Goal: Information Seeking & Learning: Learn about a topic

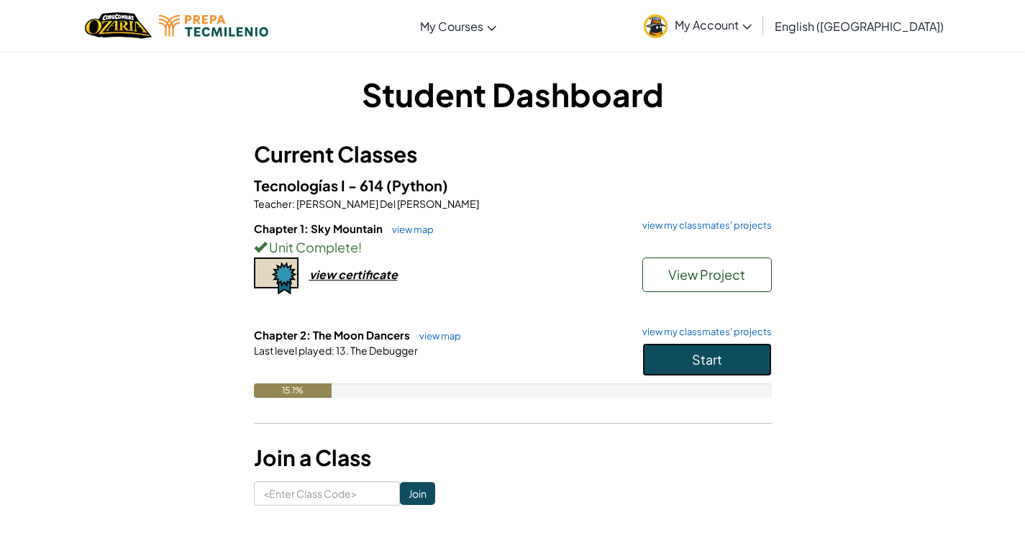
click at [732, 355] on button "Start" at bounding box center [706, 359] width 129 height 33
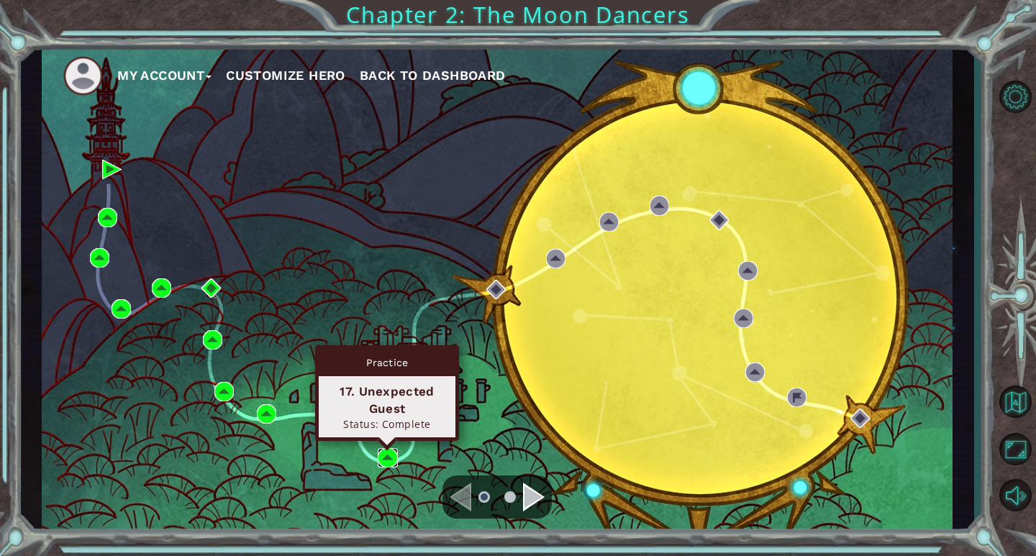
click at [388, 453] on img at bounding box center [387, 457] width 19 height 19
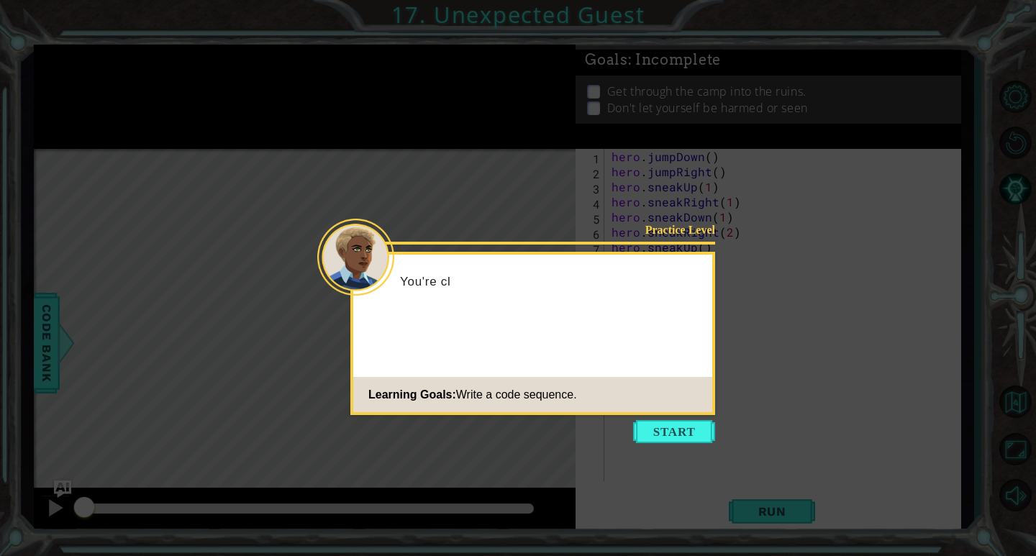
click at [646, 463] on icon at bounding box center [518, 278] width 1036 height 556
click at [669, 452] on icon at bounding box center [518, 278] width 1036 height 556
click at [683, 442] on button "Start" at bounding box center [674, 431] width 82 height 23
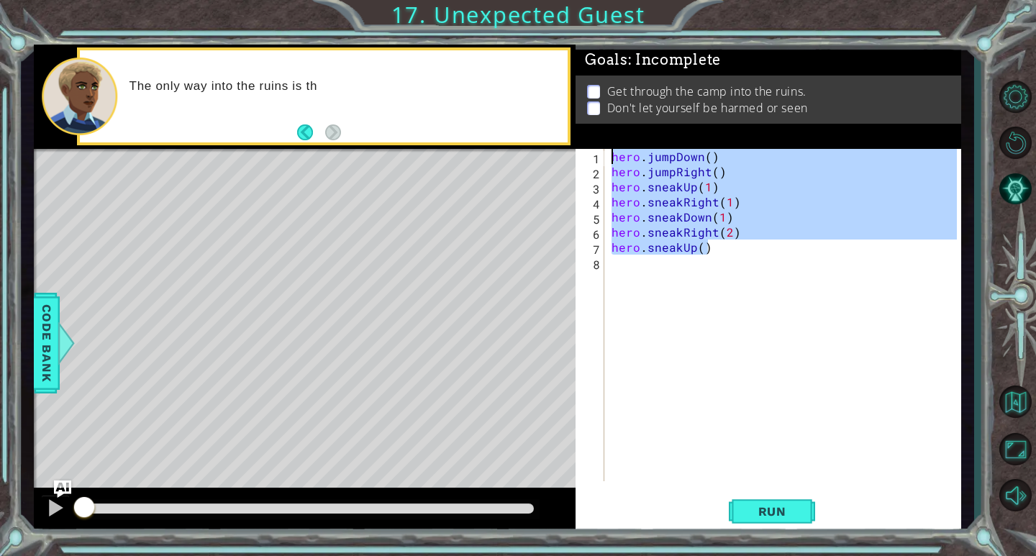
drag, startPoint x: 752, startPoint y: 253, endPoint x: 598, endPoint y: 155, distance: 182.2
click at [598, 155] on div "1 2 3 4 5 6 7 8 hero . jumpDown ( ) hero . jumpRight ( ) hero . sneakUp ( 1 ) h…" at bounding box center [765, 315] width 381 height 332
type textarea "hero.jumpDown() hero.jumpRight()"
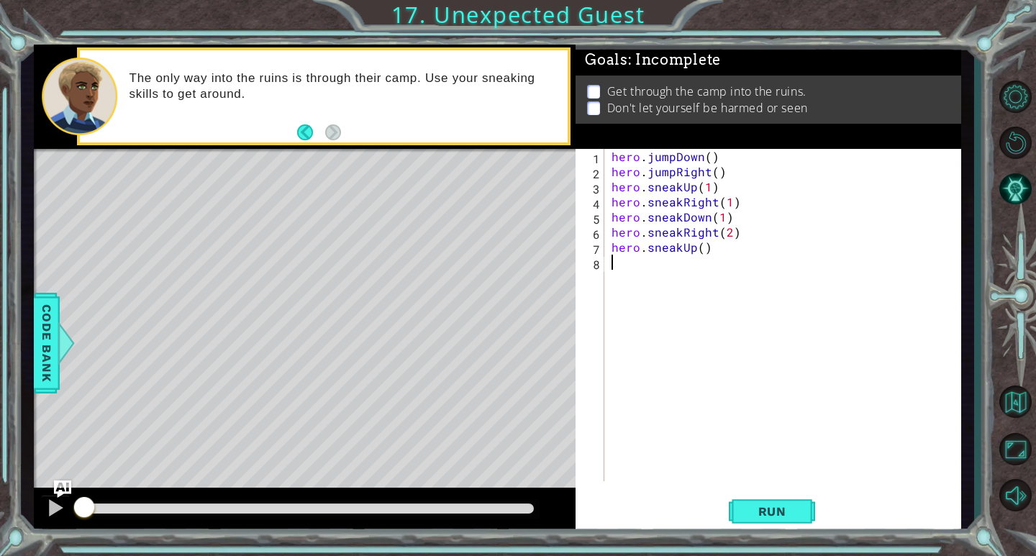
click at [754, 319] on div "hero . jumpDown ( ) hero . jumpRight ( ) hero . sneakUp ( 1 ) hero . sneakRight…" at bounding box center [785, 330] width 355 height 363
click at [751, 514] on span "Run" at bounding box center [772, 511] width 57 height 14
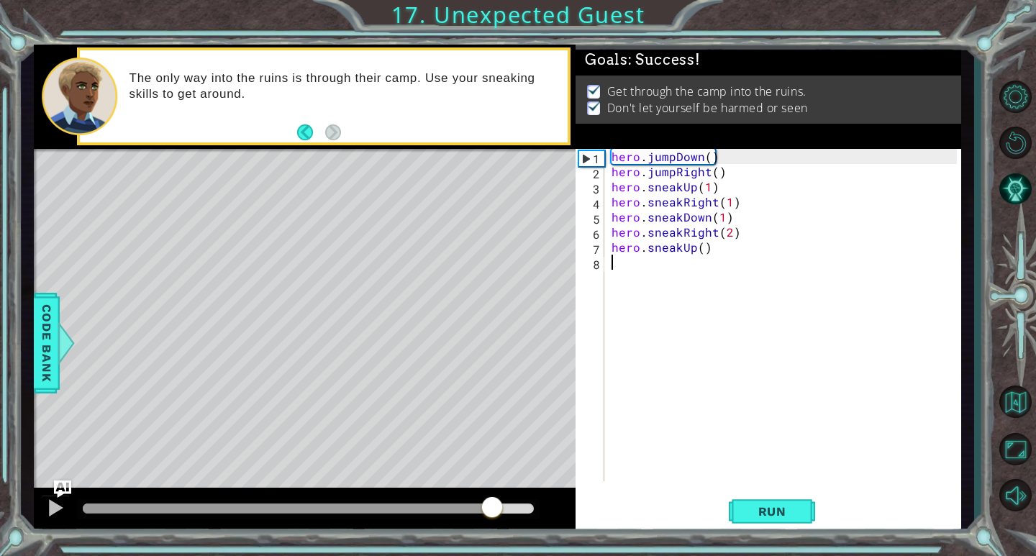
click at [493, 510] on div at bounding box center [309, 508] width 452 height 10
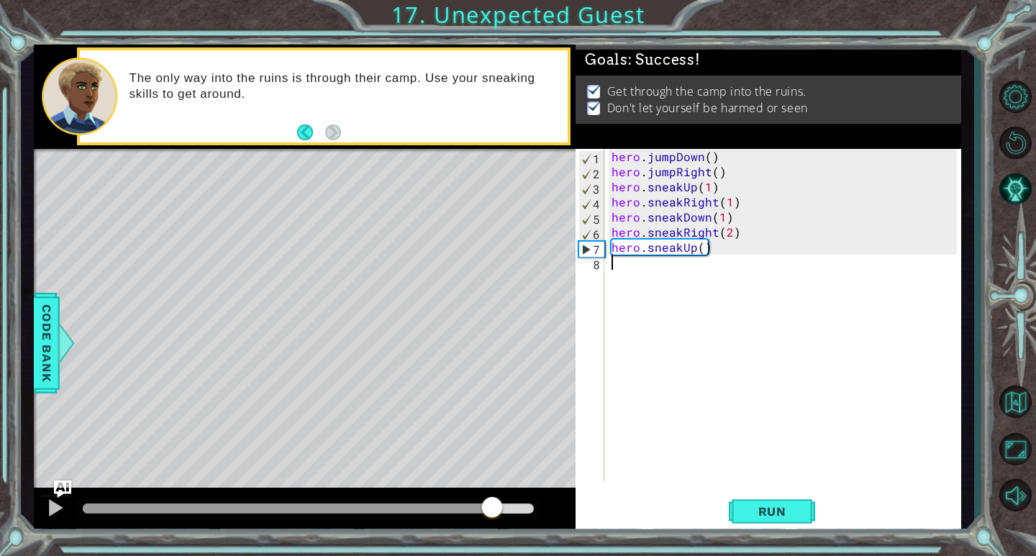
click at [516, 506] on div at bounding box center [309, 508] width 452 height 10
click at [524, 504] on div at bounding box center [516, 506] width 26 height 26
click at [65, 500] on button at bounding box center [55, 509] width 29 height 29
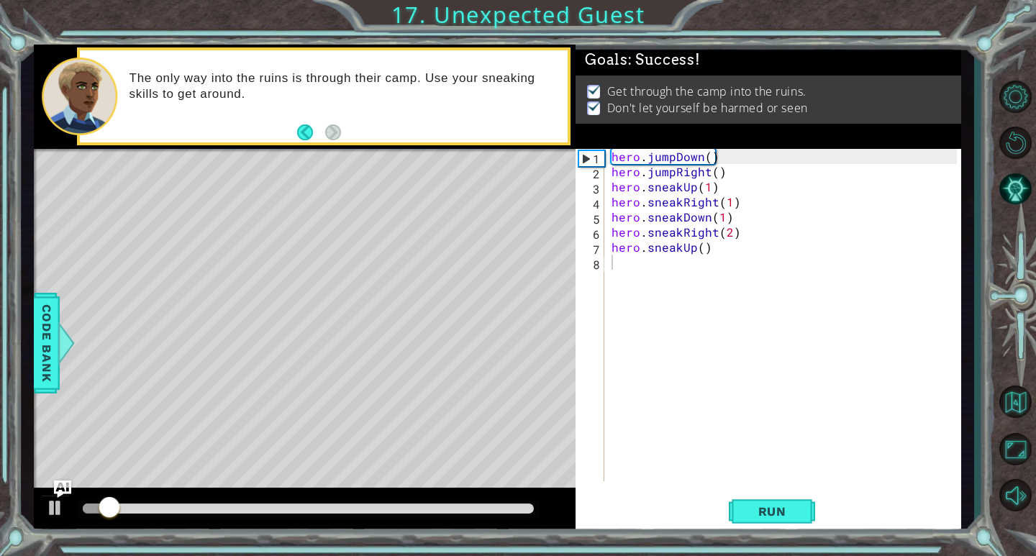
click at [534, 514] on div at bounding box center [308, 509] width 463 height 20
click at [526, 514] on div at bounding box center [309, 508] width 452 height 10
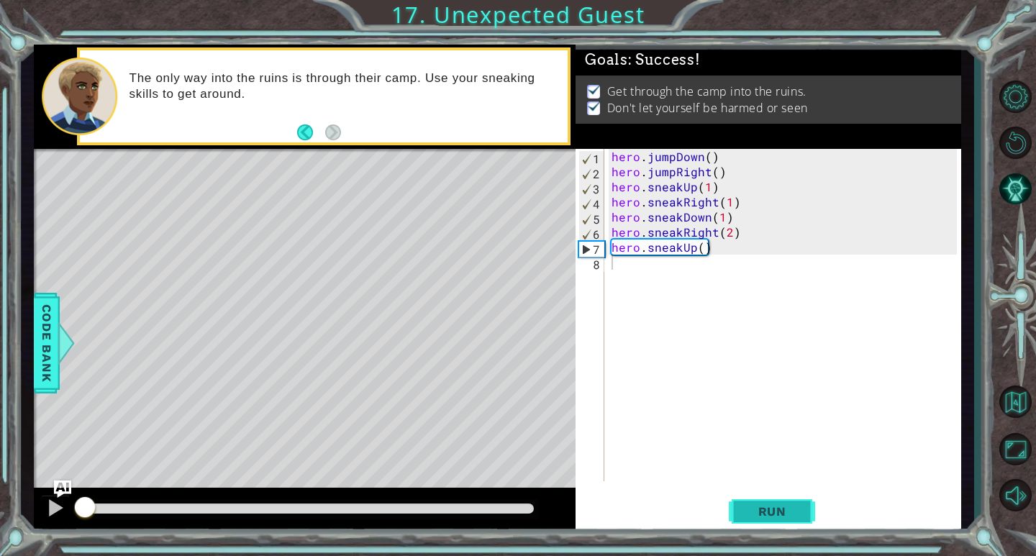
click at [756, 498] on button "Run" at bounding box center [772, 512] width 86 height 39
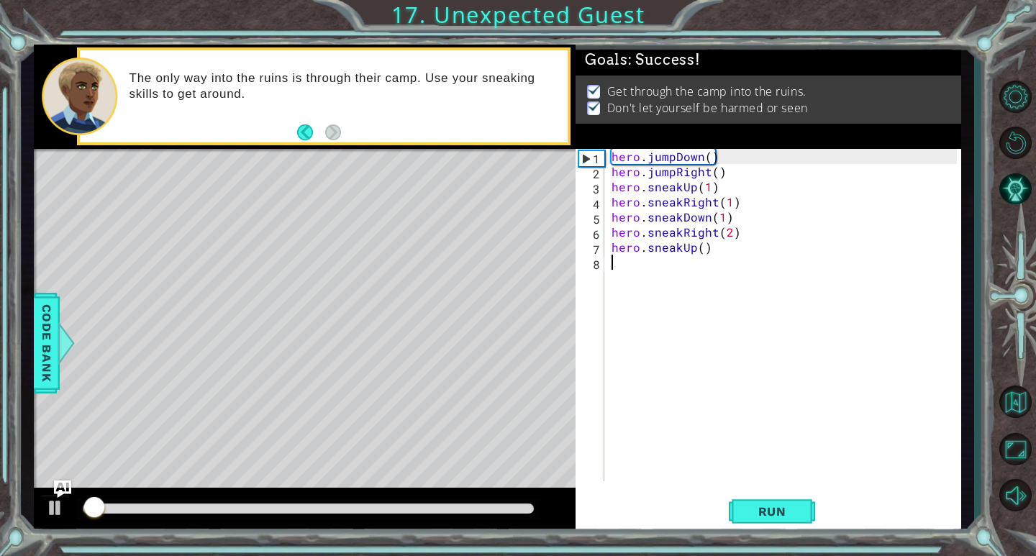
drag, startPoint x: 371, startPoint y: 483, endPoint x: 426, endPoint y: 511, distance: 61.4
click at [380, 494] on div "methods hero use(thing) moveUp(steps) moveDown(steps) moveLeft(steps) moveRight…" at bounding box center [497, 289] width 927 height 489
click at [471, 512] on div at bounding box center [309, 508] width 452 height 10
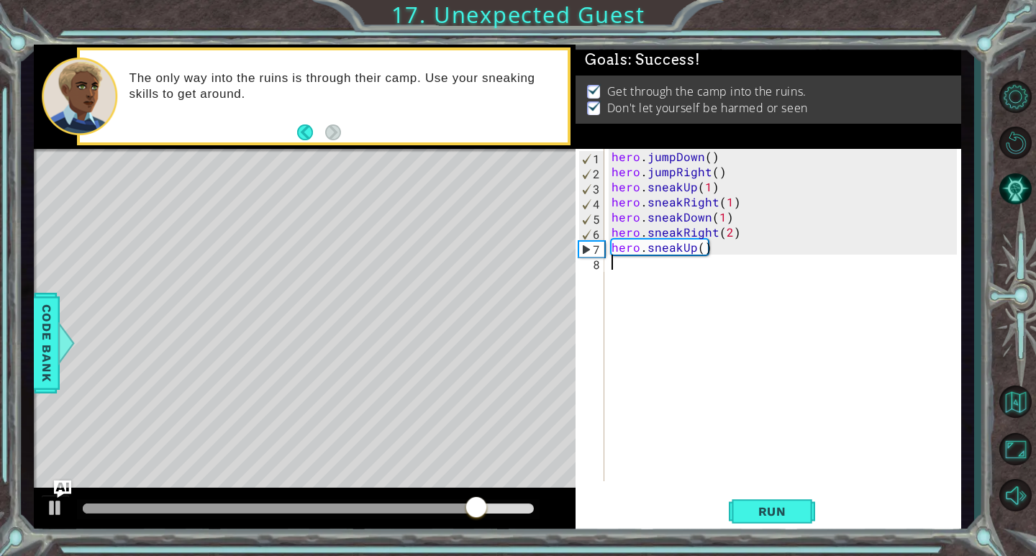
click at [528, 509] on div at bounding box center [309, 508] width 452 height 10
click at [533, 508] on div at bounding box center [309, 508] width 452 height 10
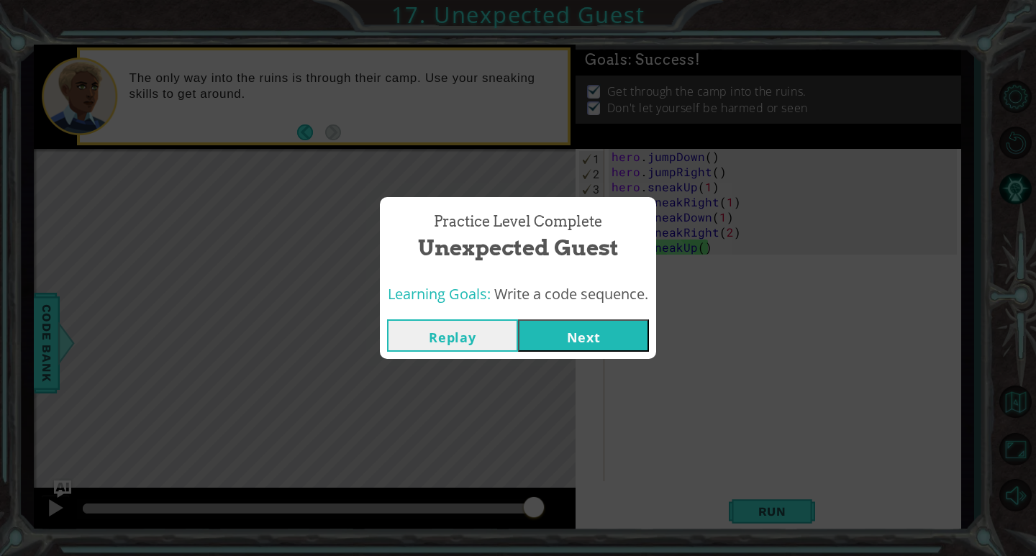
click at [606, 344] on button "Next" at bounding box center [583, 335] width 131 height 32
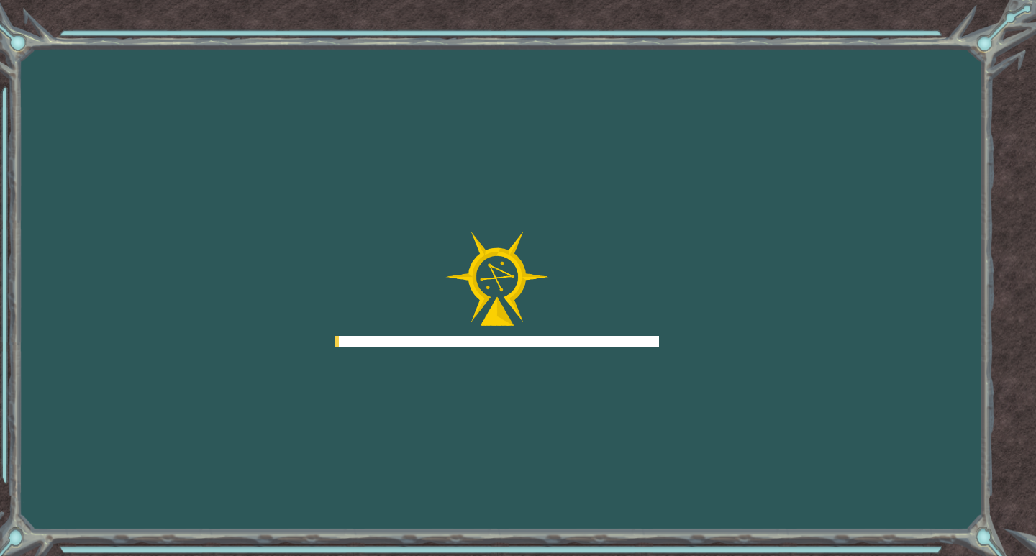
click at [609, 326] on div at bounding box center [497, 289] width 324 height 115
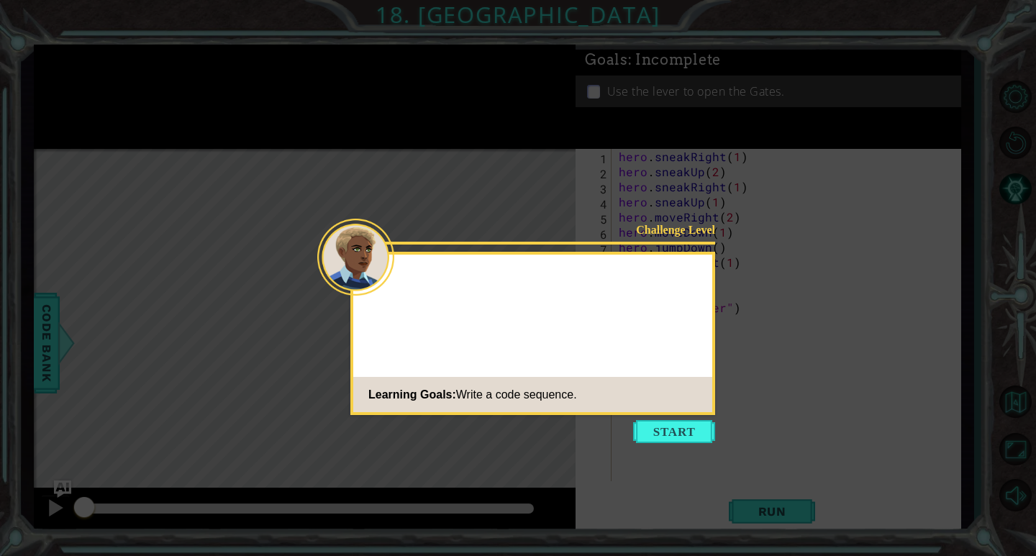
click at [865, 332] on icon at bounding box center [518, 278] width 1036 height 556
click at [652, 442] on button "Start" at bounding box center [674, 431] width 82 height 23
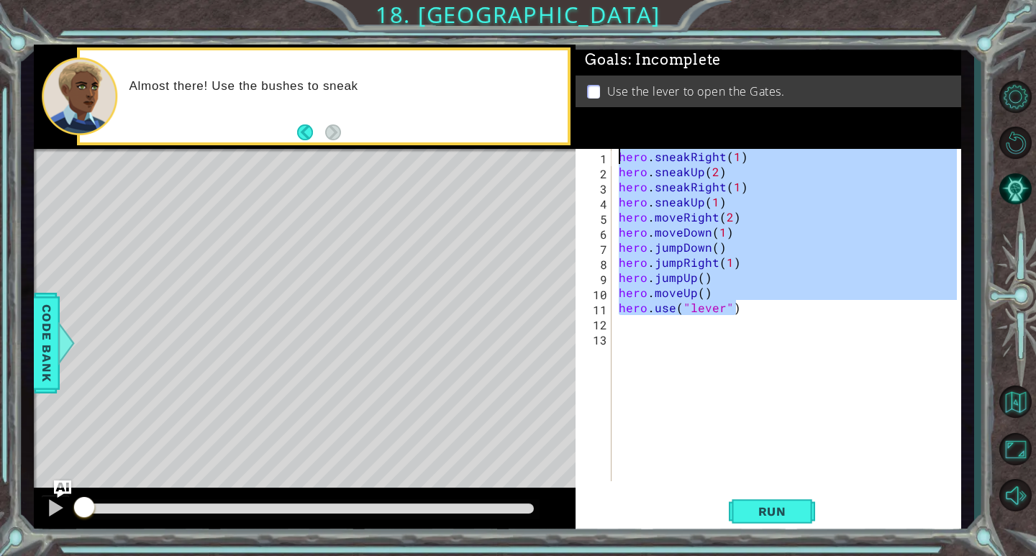
drag, startPoint x: 746, startPoint y: 311, endPoint x: 601, endPoint y: 160, distance: 209.6
click at [601, 160] on div "1 2 3 4 5 6 7 8 9 10 11 12 13 hero . sneakRight ( 1 ) hero . sneakUp ( 2 ) hero…" at bounding box center [765, 315] width 381 height 332
type textarea "hero.sneakRight(1) hero.sneakUp(2)"
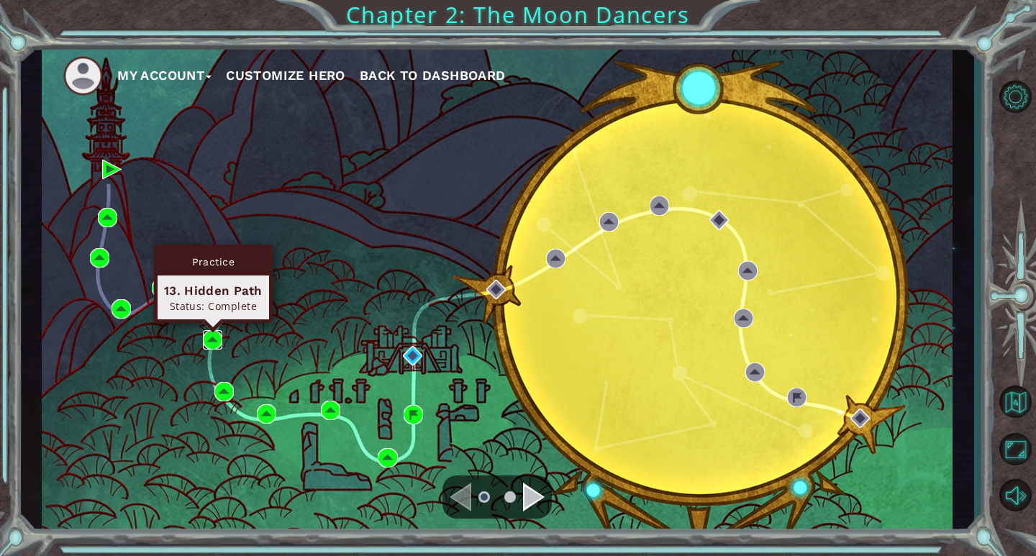
click at [212, 345] on img at bounding box center [212, 339] width 19 height 19
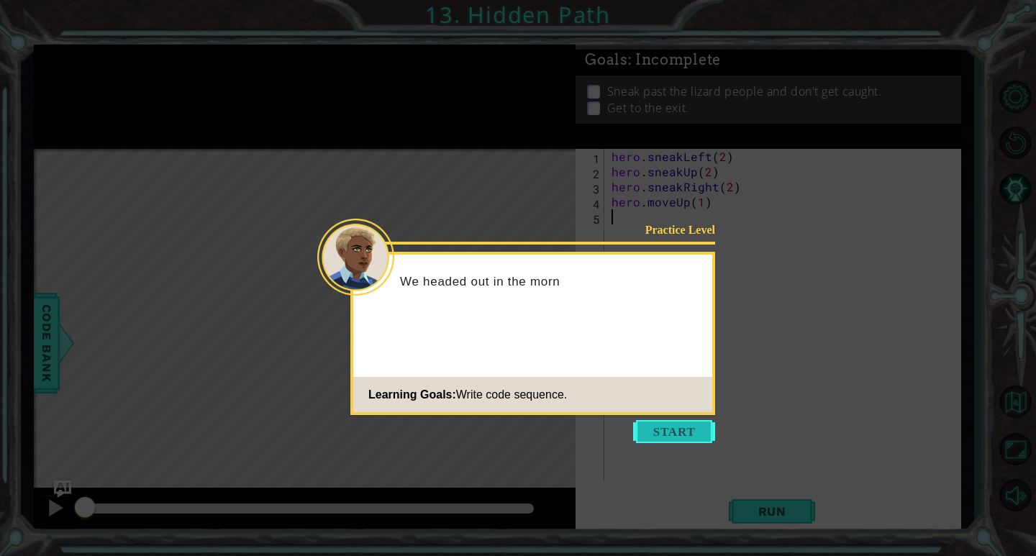
click at [646, 437] on button "Start" at bounding box center [674, 431] width 82 height 23
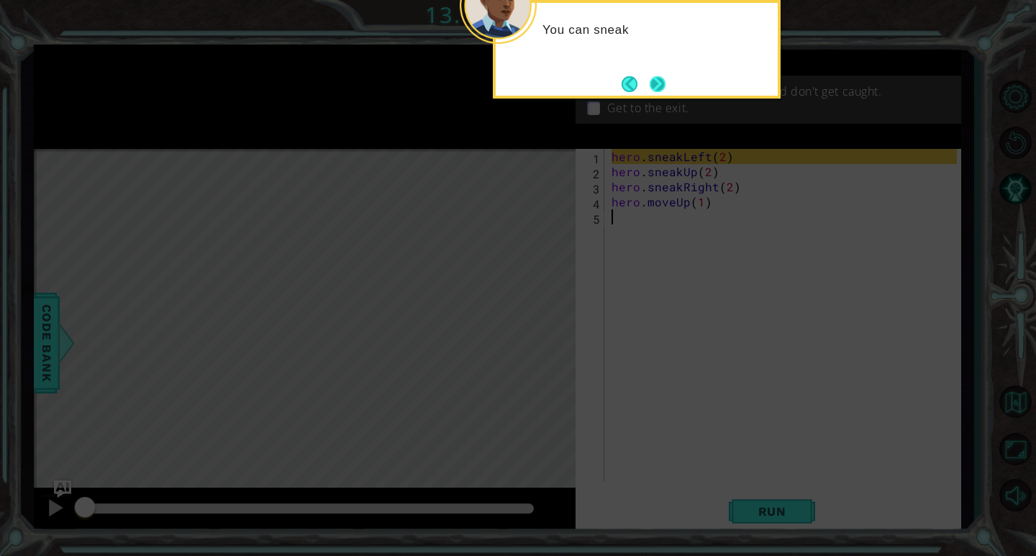
click at [665, 91] on button "Next" at bounding box center [657, 84] width 16 height 16
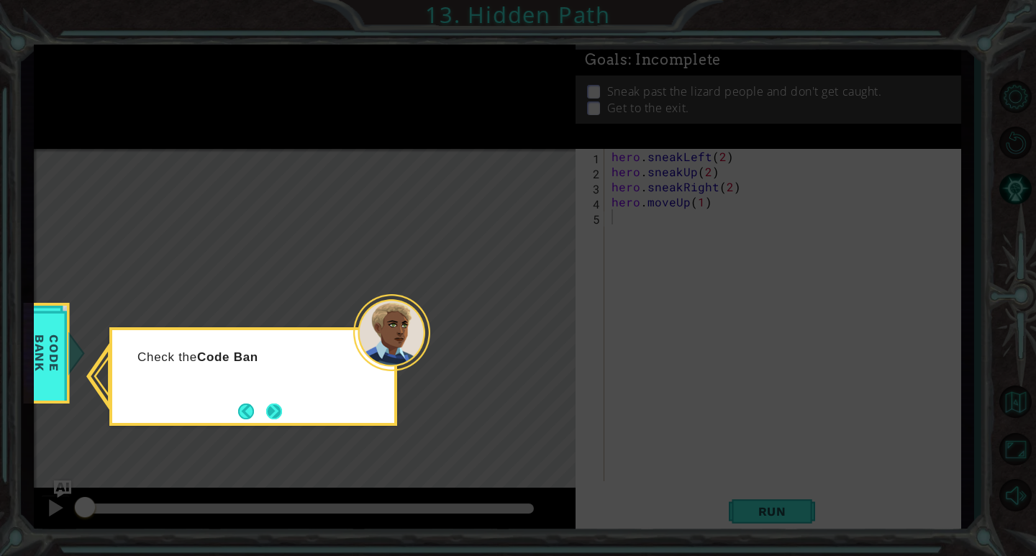
click at [281, 414] on button "Next" at bounding box center [274, 411] width 16 height 16
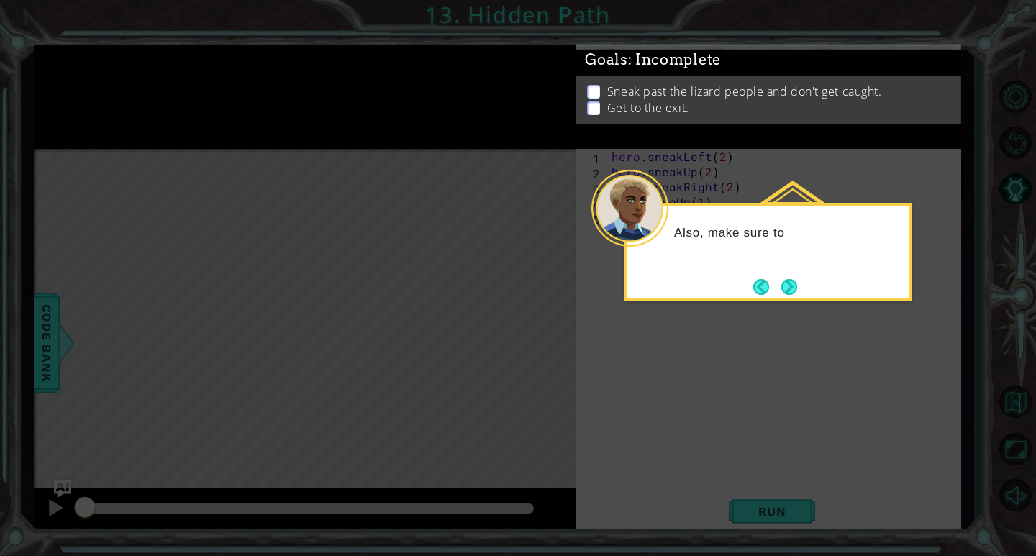
click at [797, 288] on button "Next" at bounding box center [789, 287] width 16 height 16
